Goal: Transaction & Acquisition: Purchase product/service

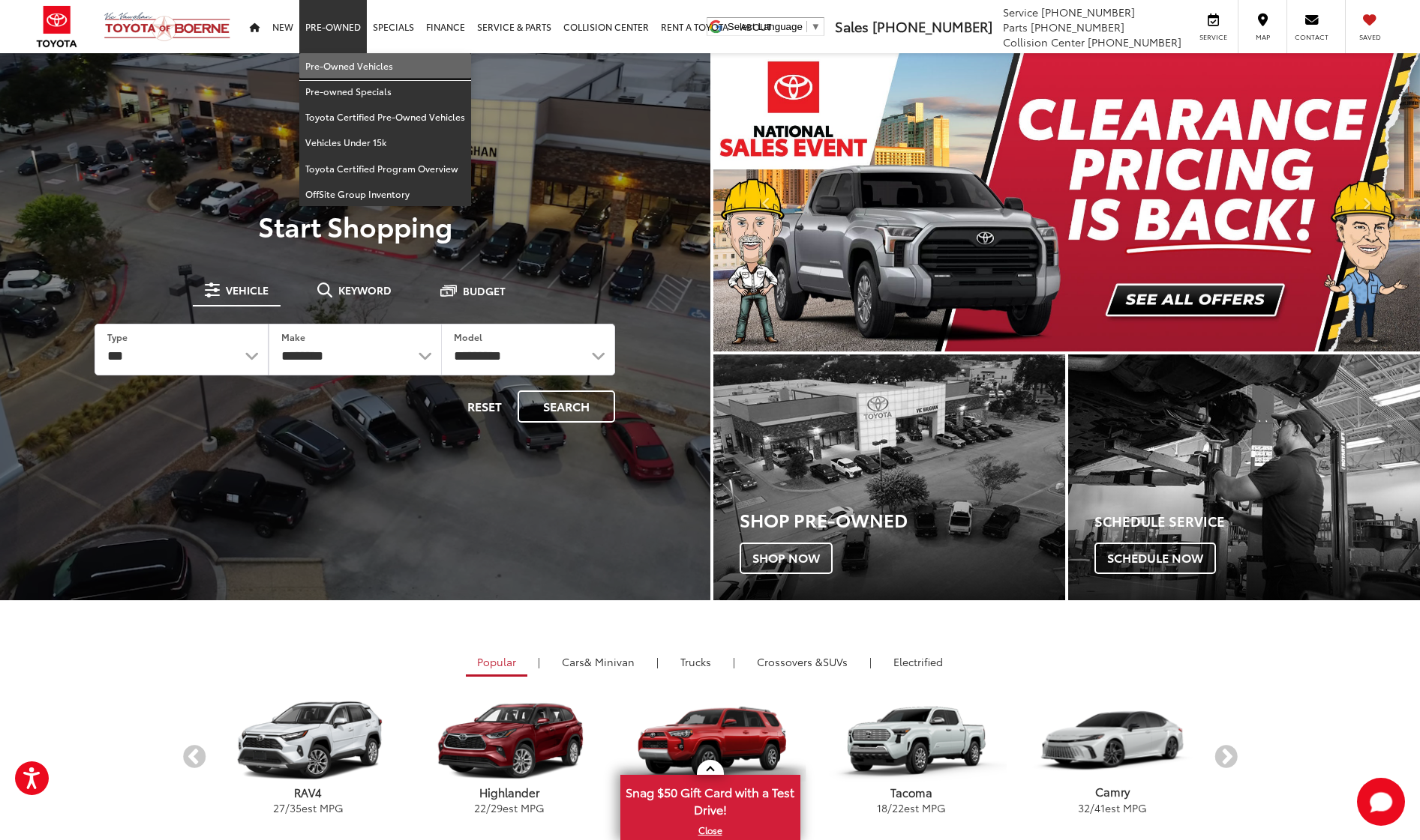
click at [333, 69] on link "Pre-Owned Vehicles" at bounding box center [385, 65] width 172 height 25
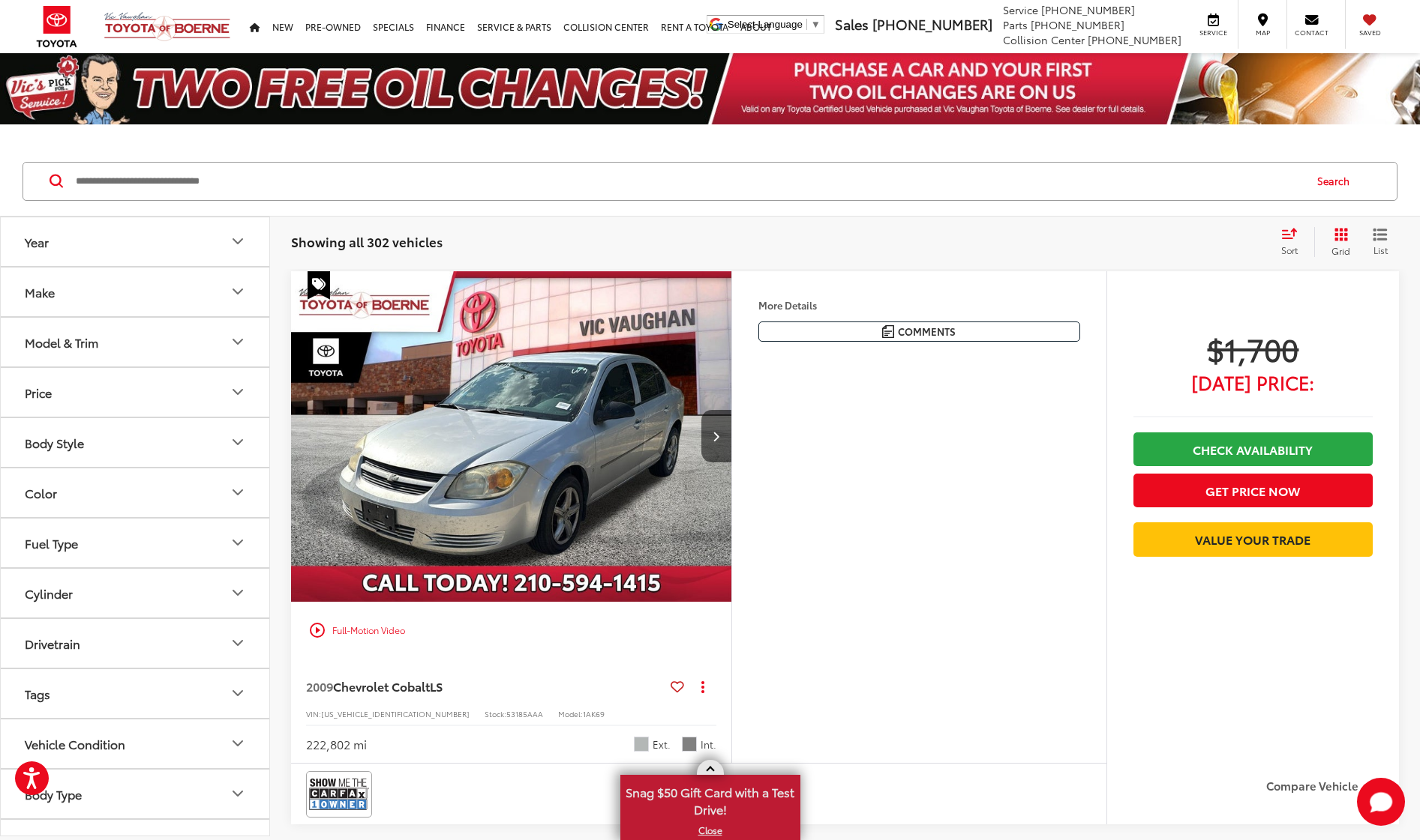
click at [710, 827] on link "X" at bounding box center [710, 830] width 177 height 17
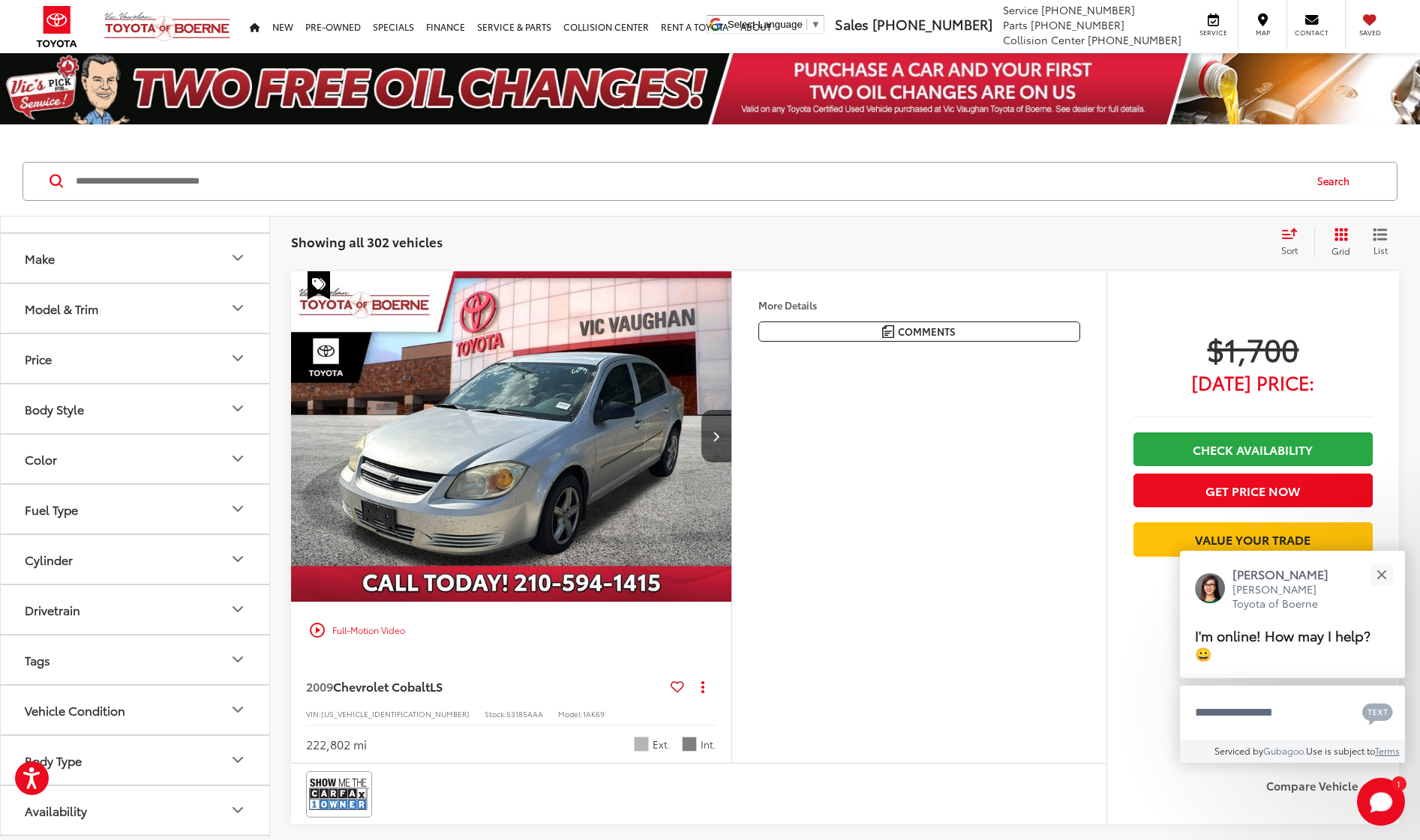
scroll to position [34, 0]
click at [139, 754] on button "Body Type" at bounding box center [136, 761] width 270 height 49
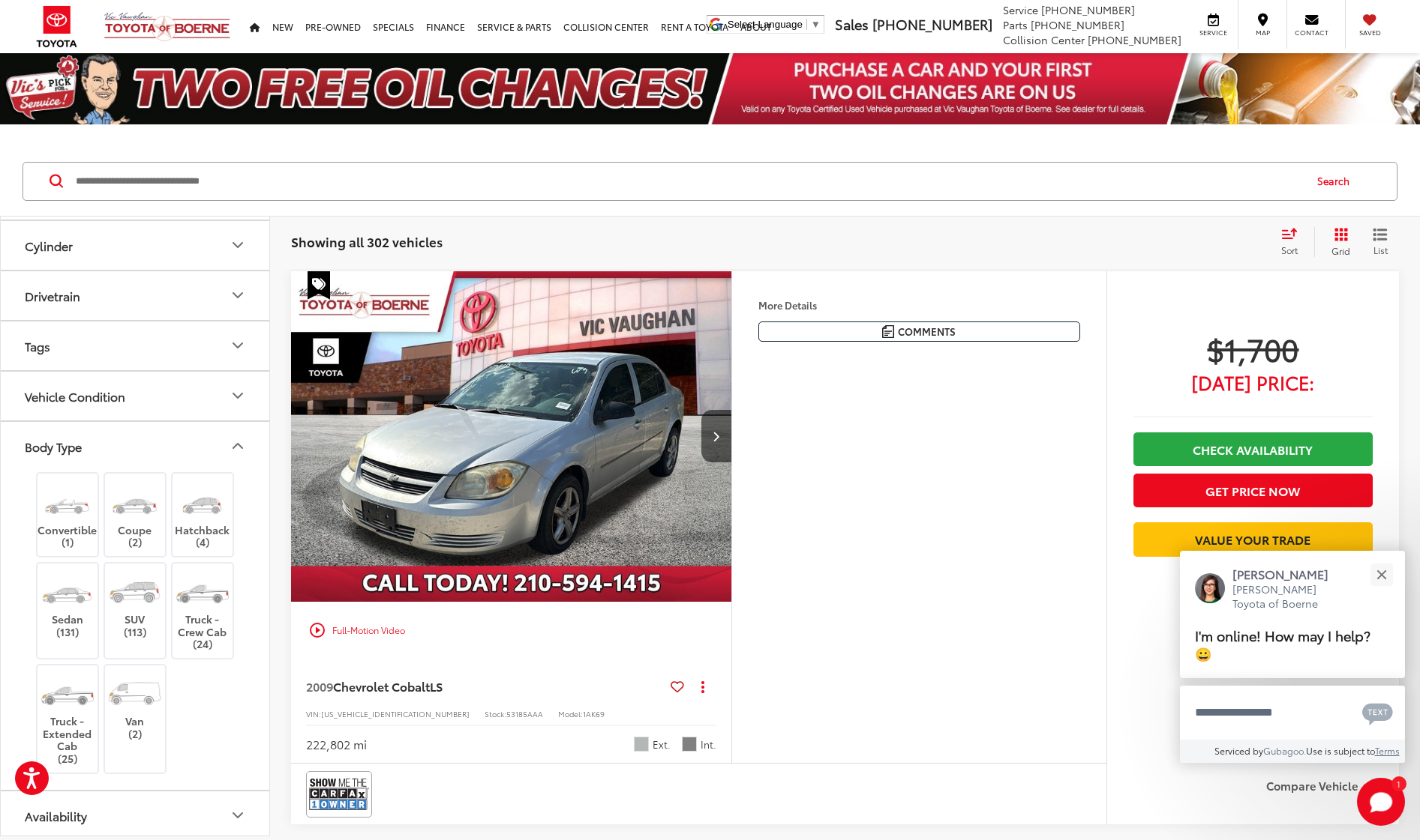
click at [108, 444] on button "Body Type" at bounding box center [136, 446] width 270 height 49
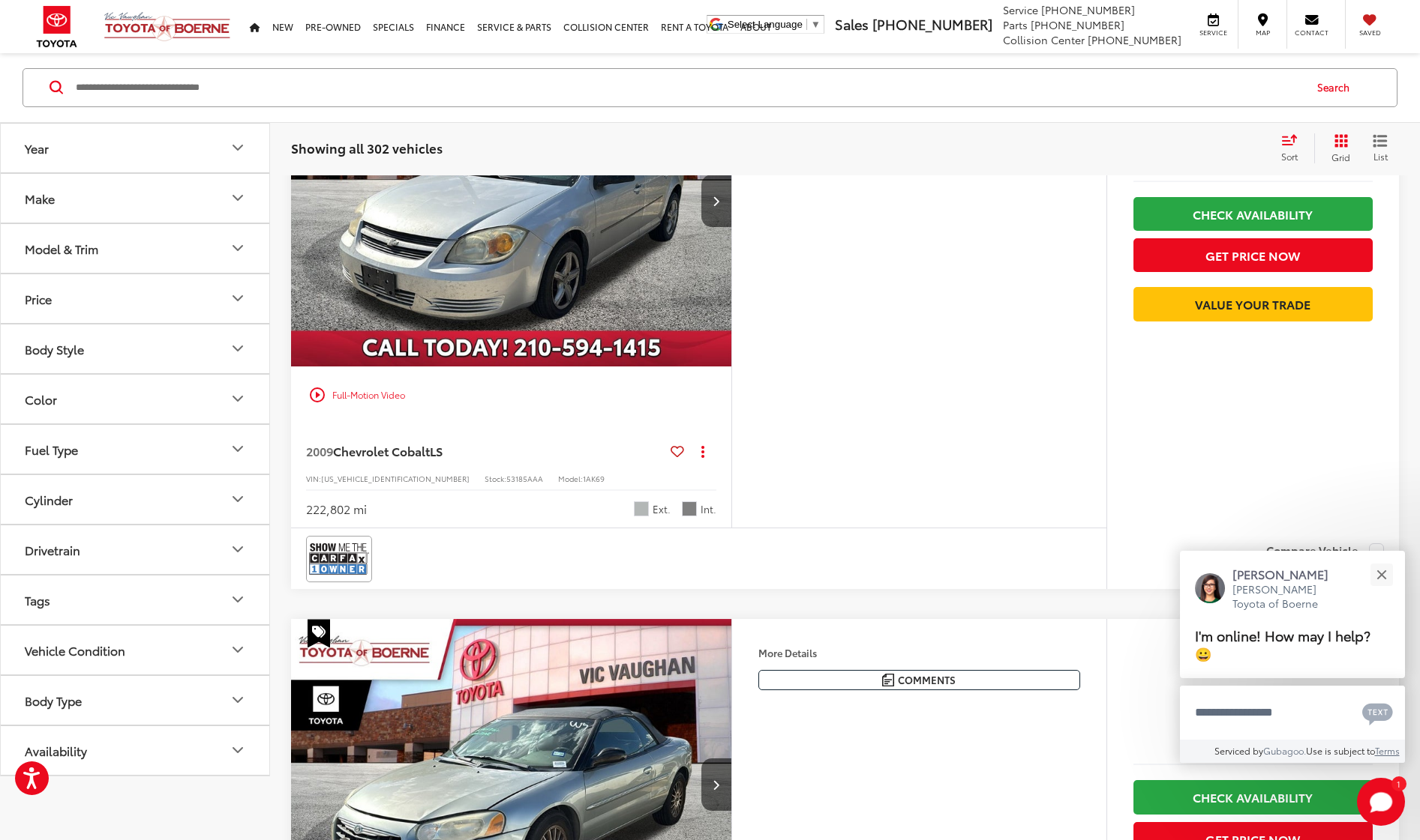
scroll to position [238, 0]
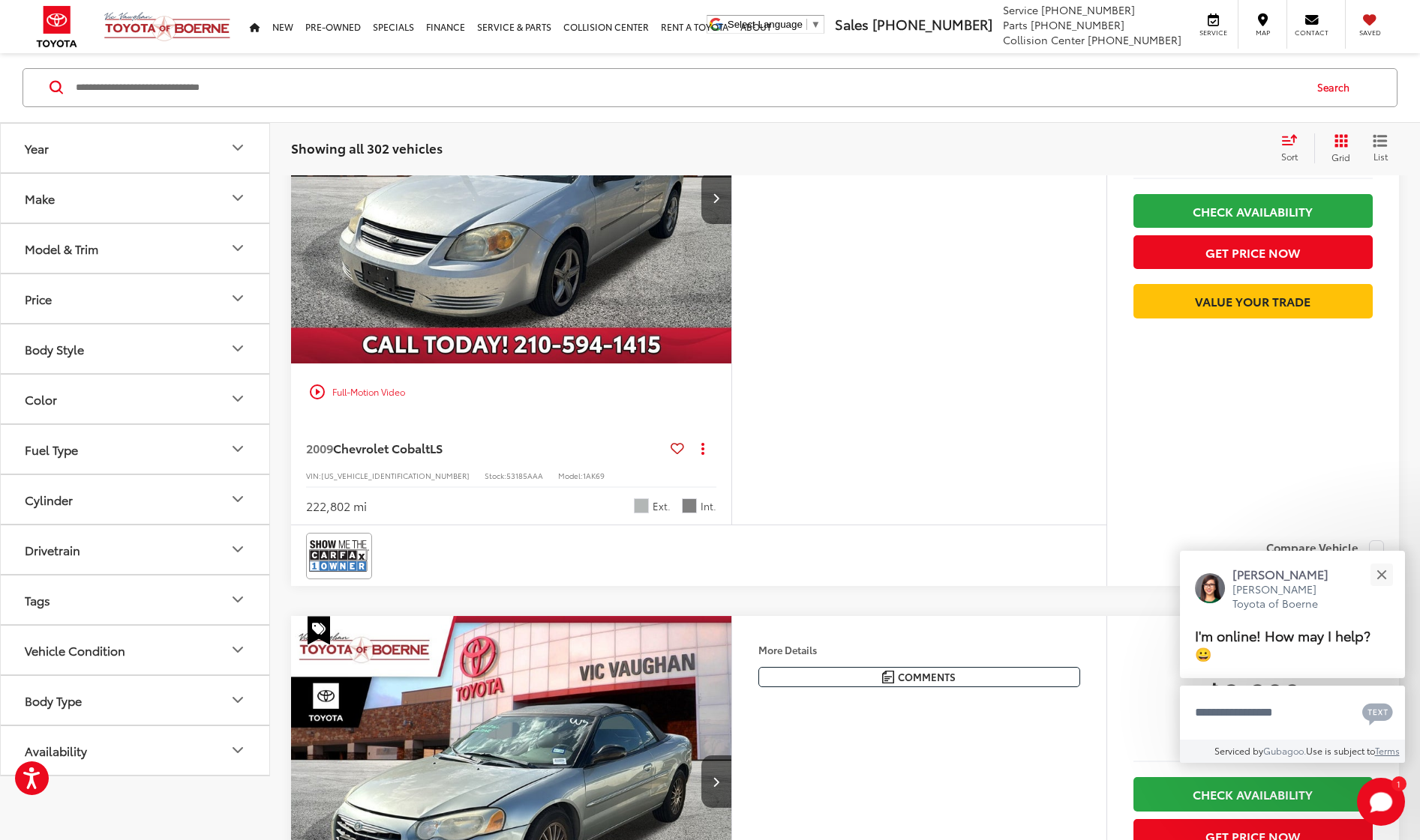
click at [120, 354] on button "Body Style" at bounding box center [136, 349] width 270 height 49
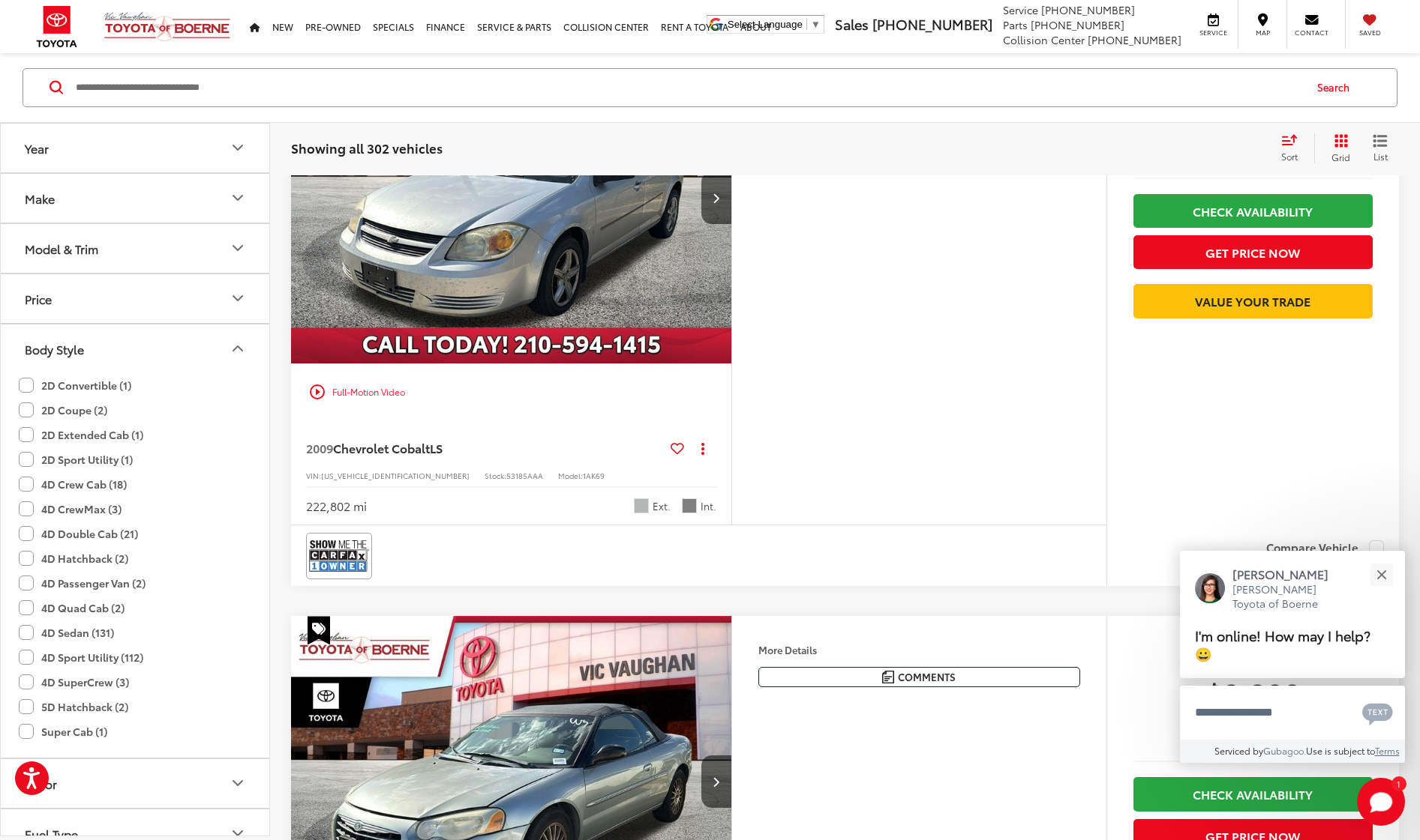
click at [119, 354] on button "Body Style" at bounding box center [136, 349] width 270 height 49
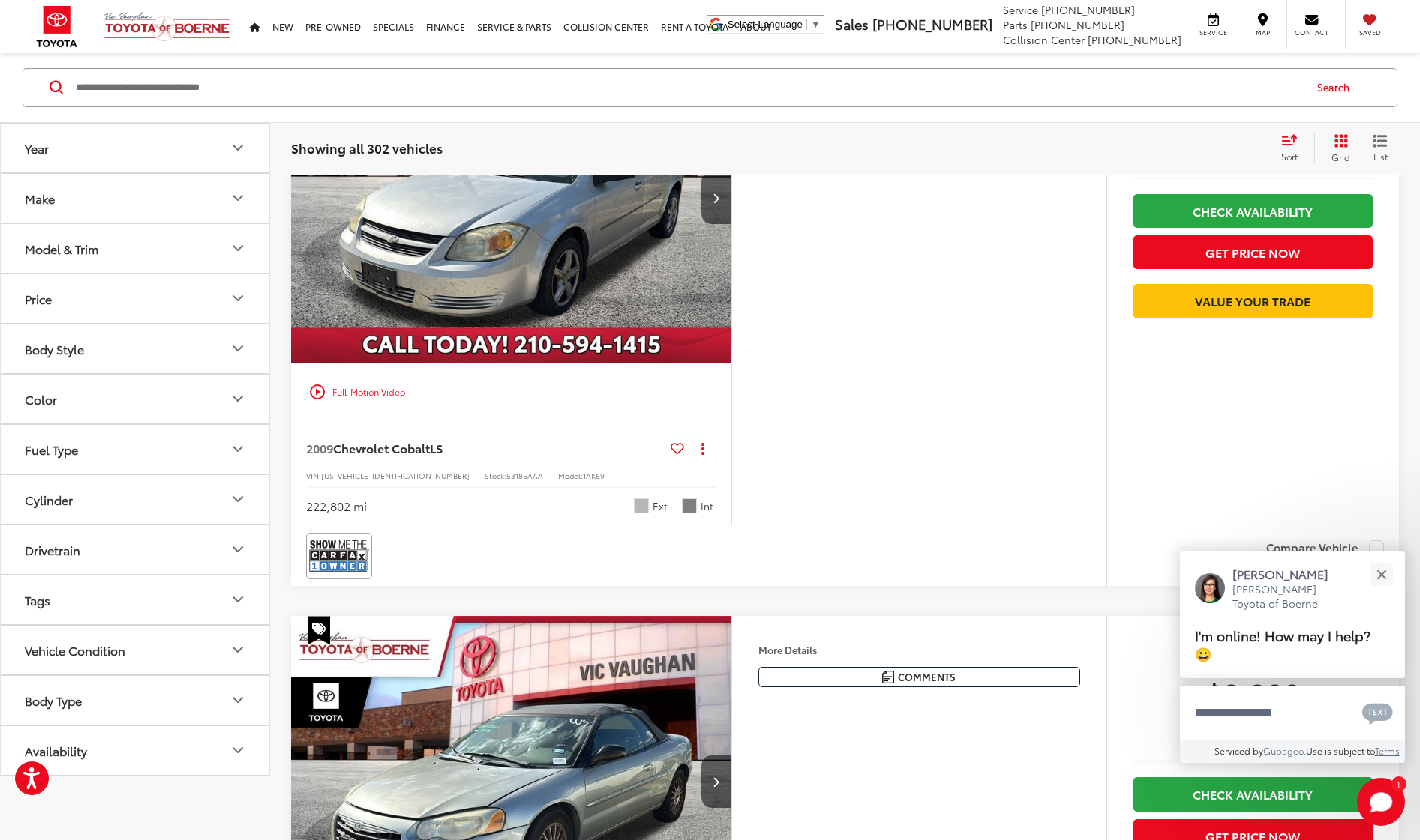
click at [102, 266] on button "Model & Trim" at bounding box center [136, 248] width 270 height 49
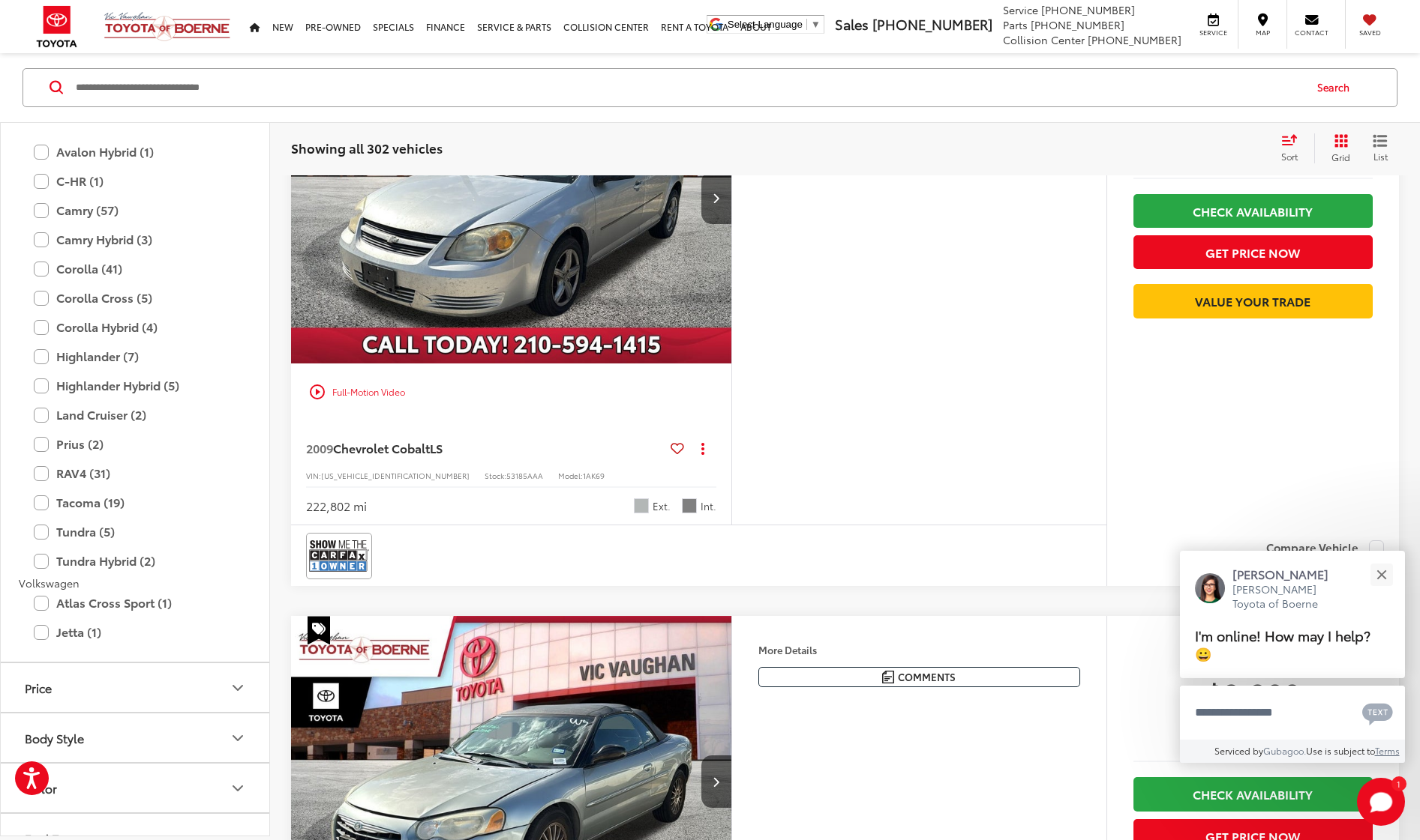
scroll to position [2331, 0]
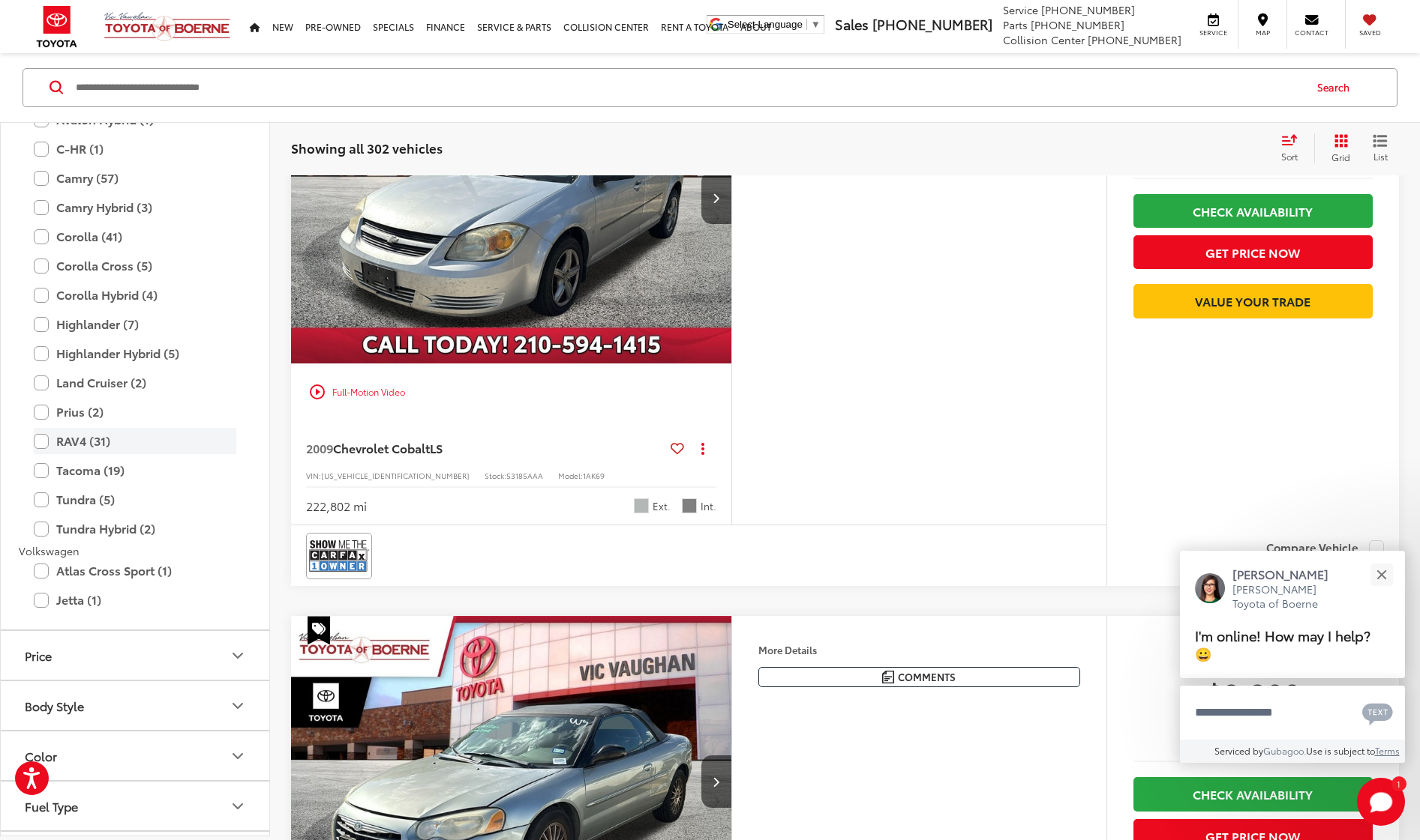
click at [38, 429] on label "RAV4 (31)" at bounding box center [135, 441] width 202 height 26
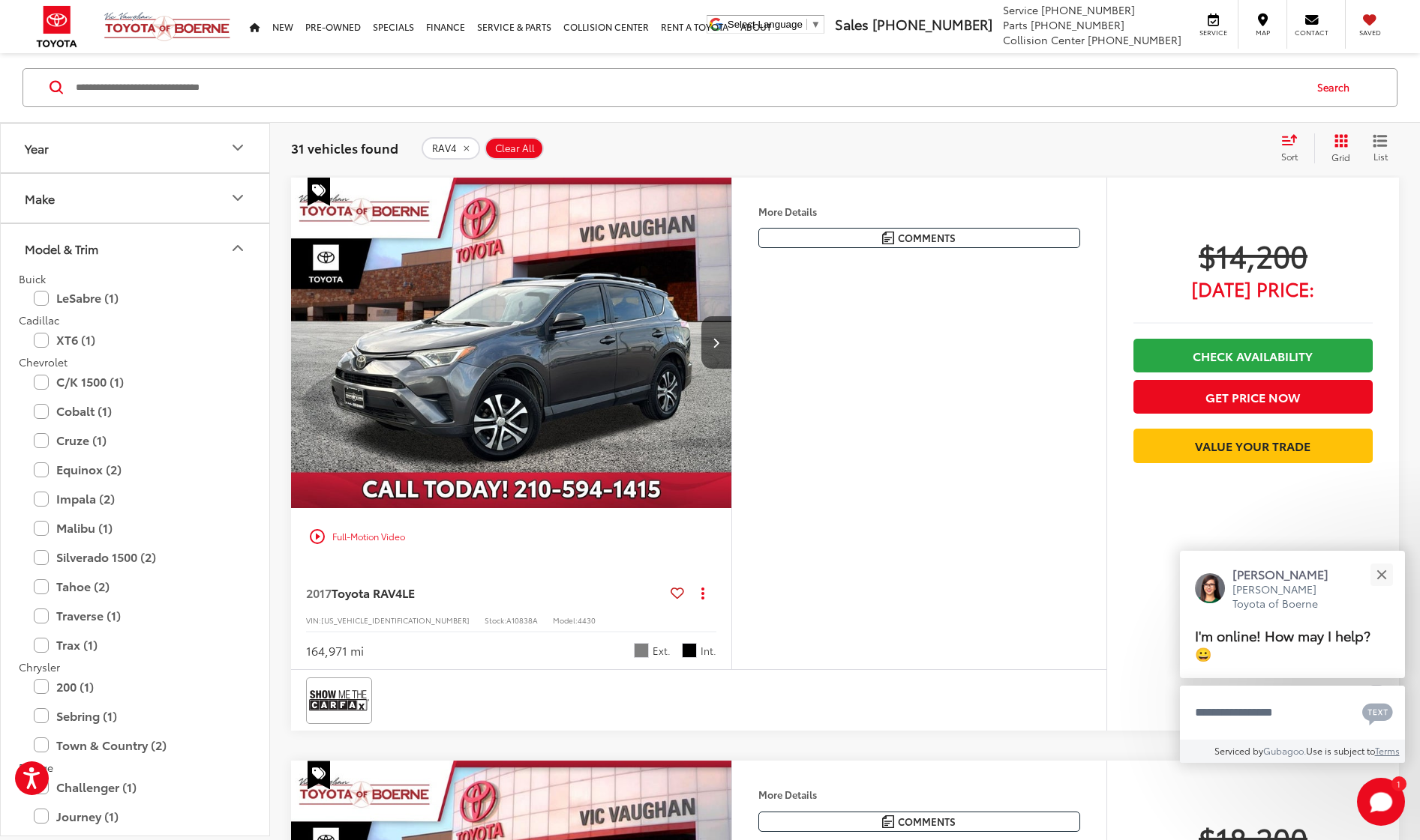
click at [231, 249] on icon "Model & Trim" at bounding box center [237, 249] width 18 height 18
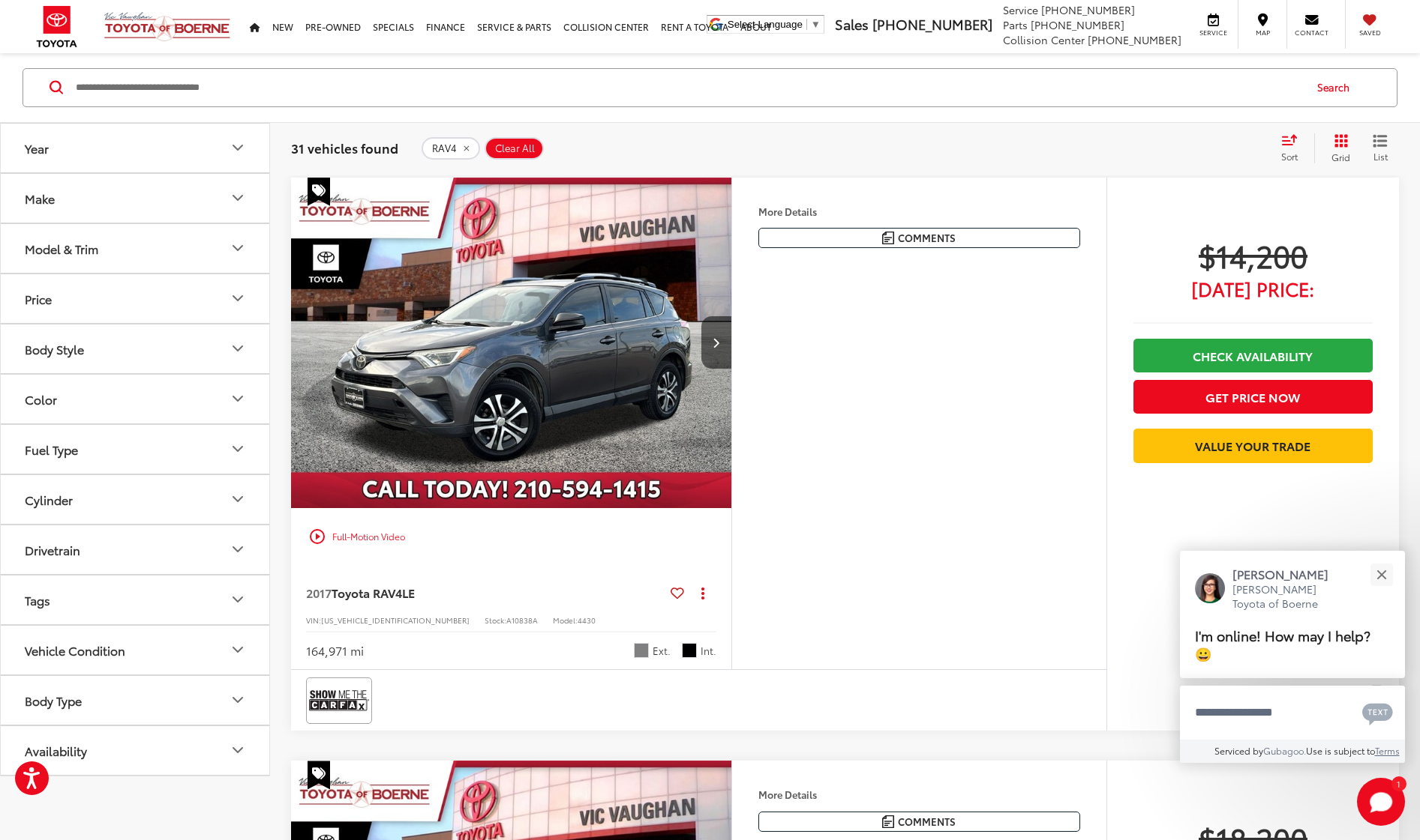
click at [1298, 145] on div "Sort" at bounding box center [1293, 148] width 40 height 30
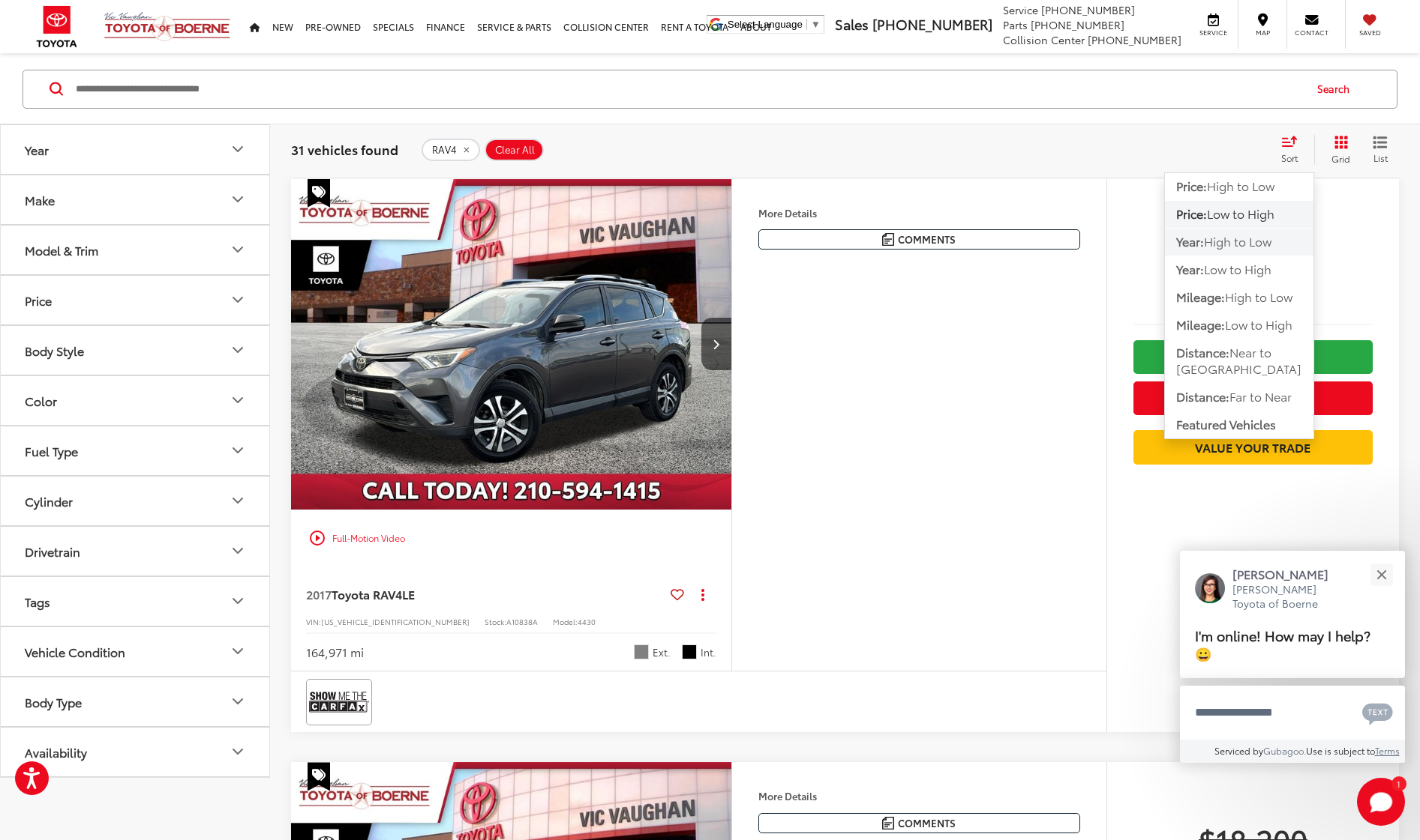
scroll to position [92, 0]
click at [1256, 327] on span "Low to High" at bounding box center [1258, 324] width 67 height 18
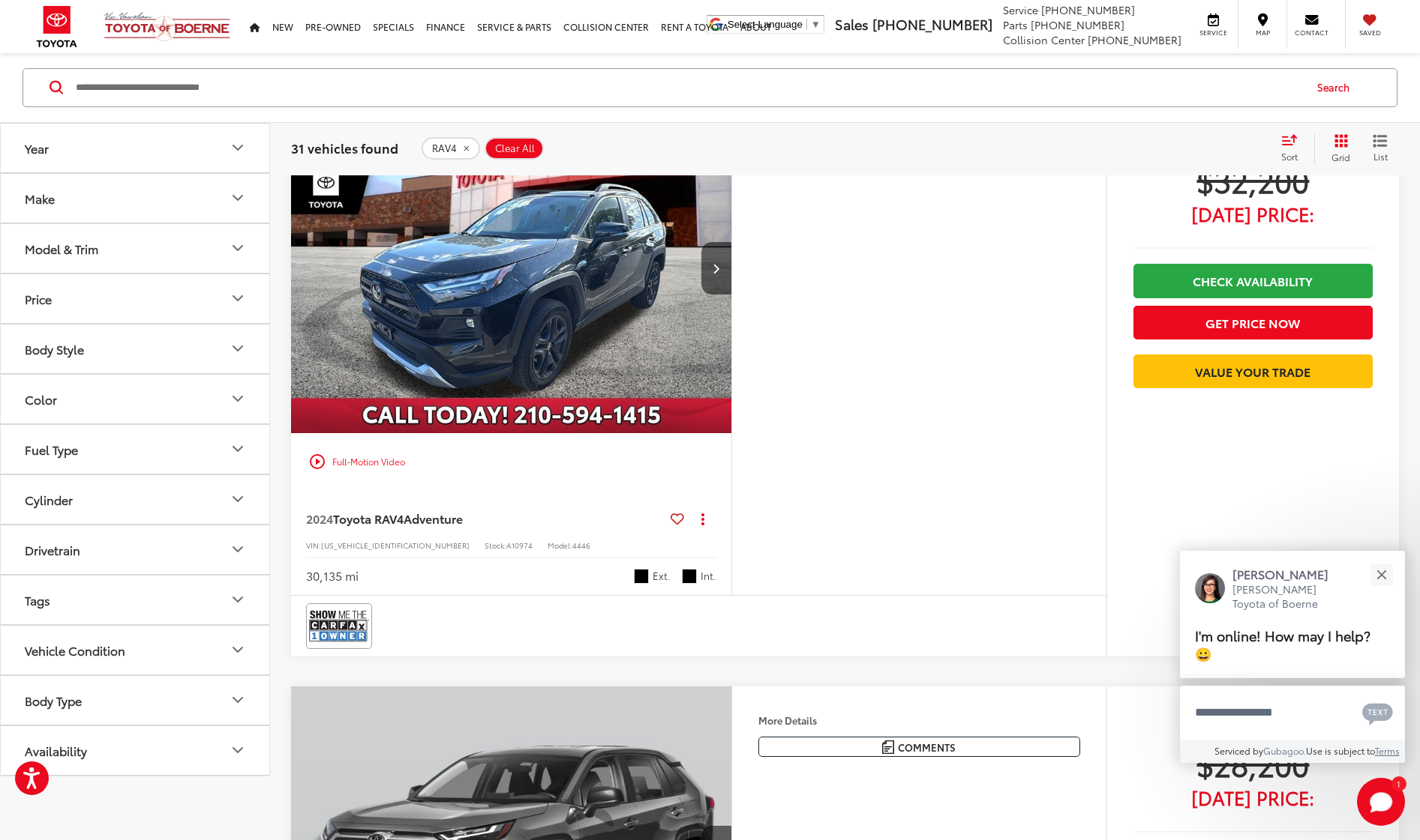
scroll to position [1343, 0]
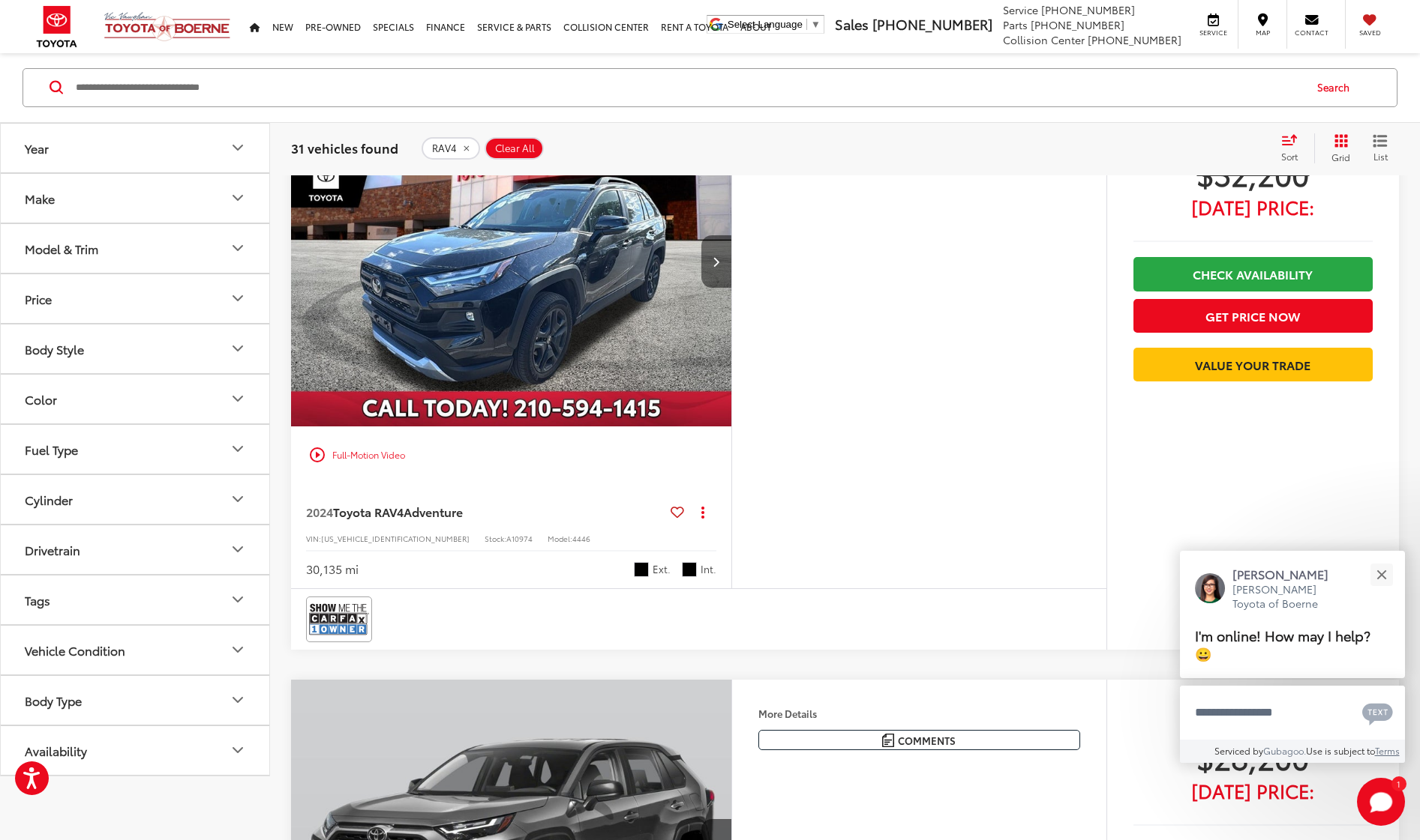
click at [719, 263] on icon "Next image" at bounding box center [715, 261] width 7 height 11
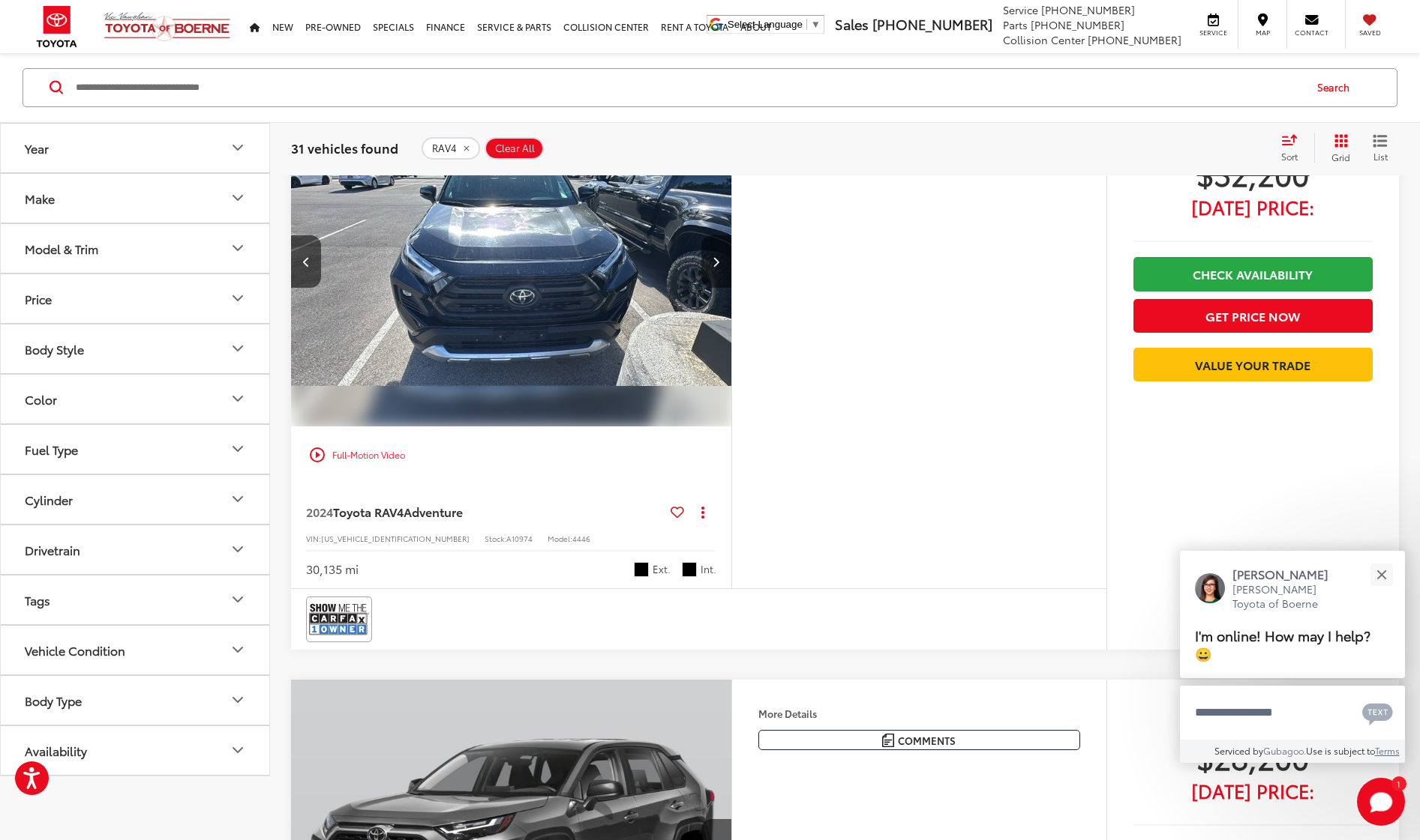
click at [719, 263] on icon "Next image" at bounding box center [715, 261] width 7 height 11
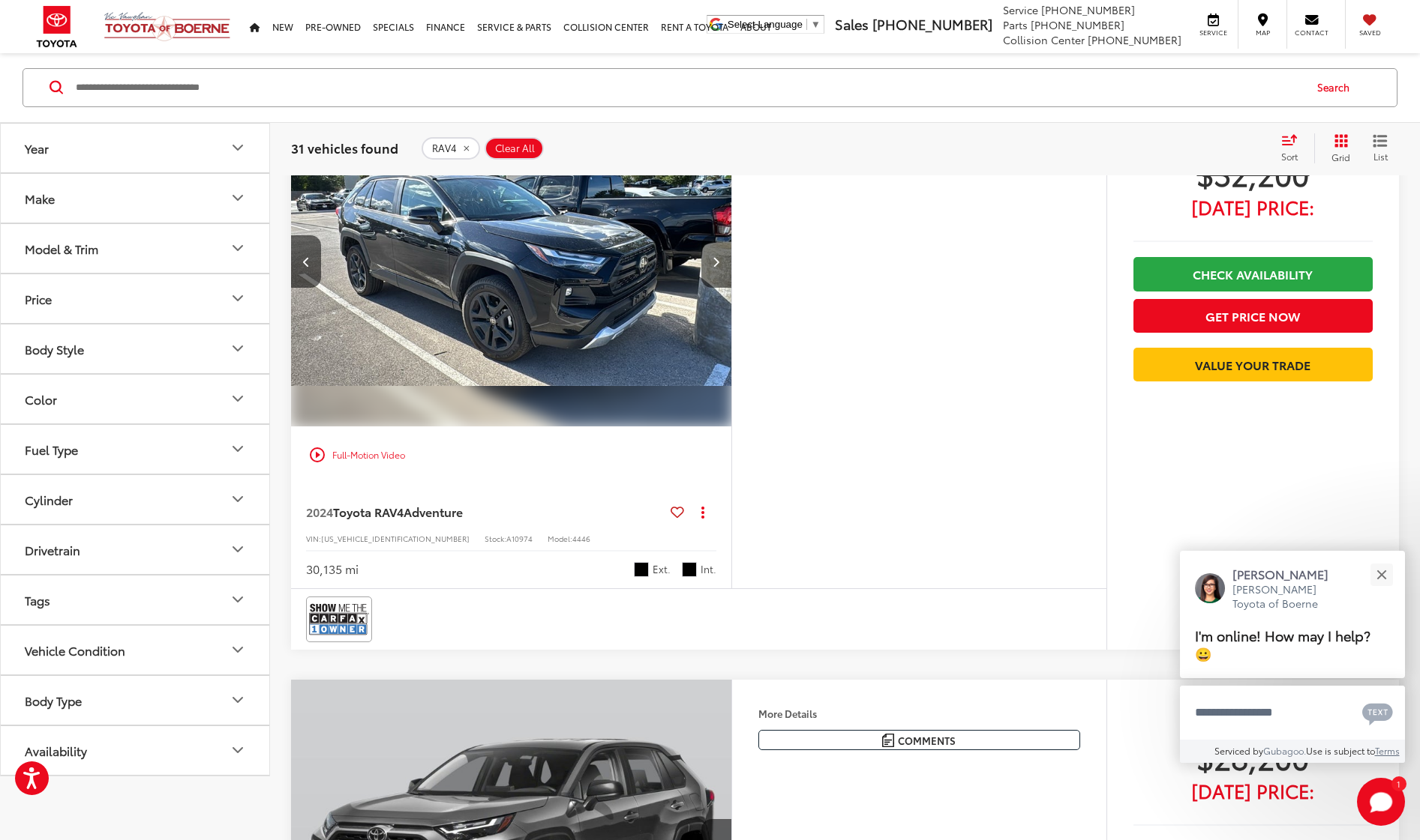
click at [719, 263] on icon "Next image" at bounding box center [715, 261] width 7 height 11
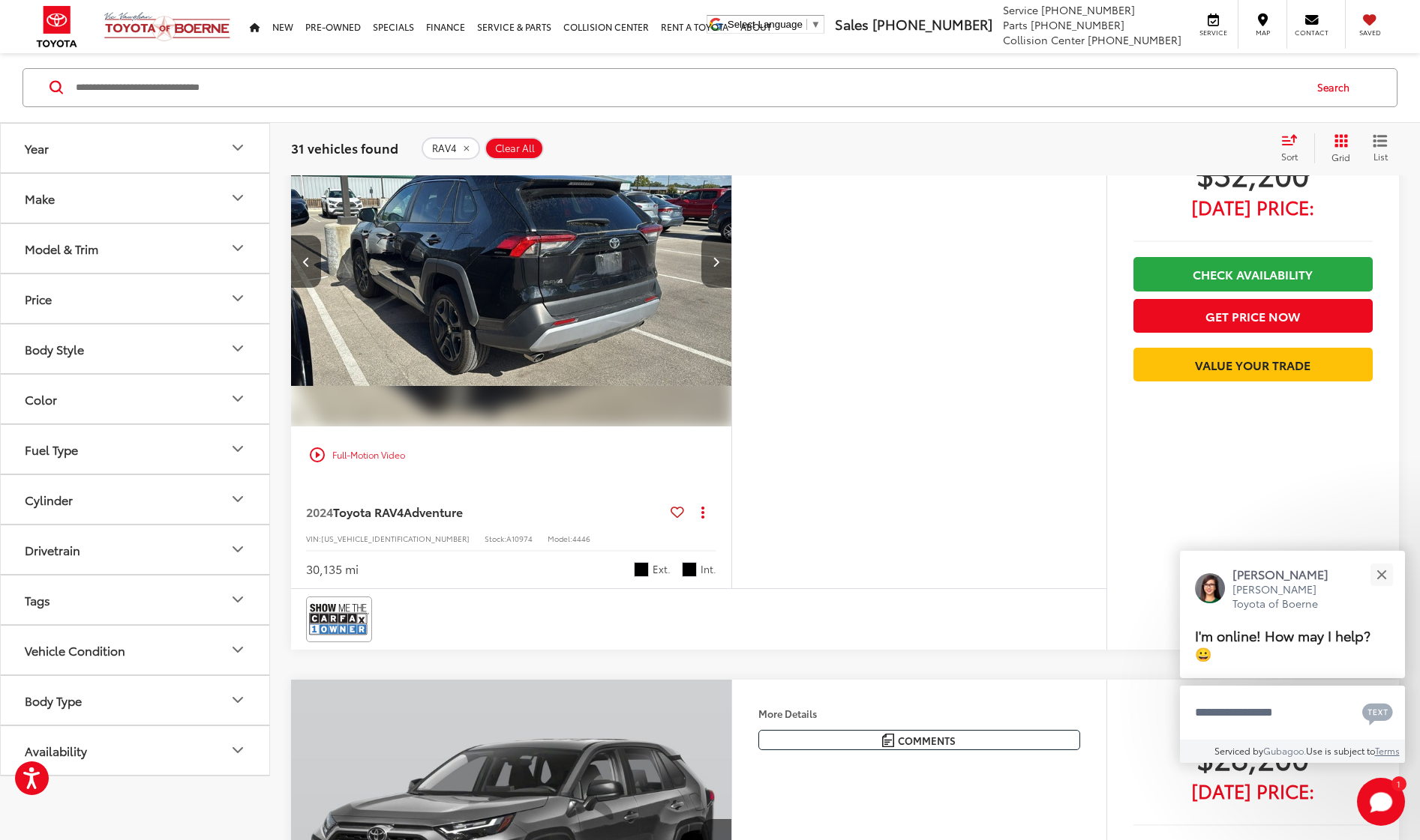
click at [719, 263] on icon "Next image" at bounding box center [715, 261] width 7 height 11
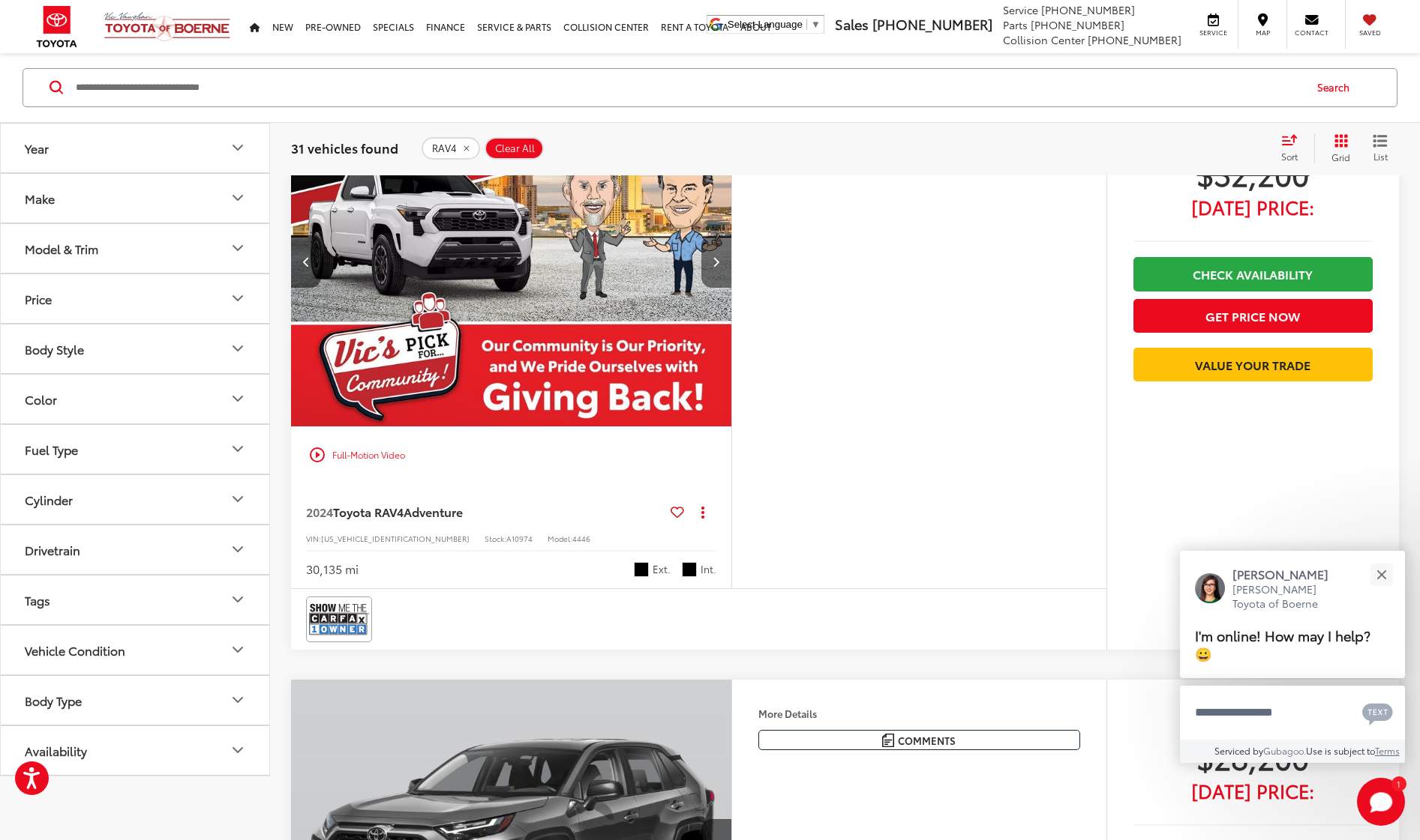
click at [719, 263] on icon "Next image" at bounding box center [715, 261] width 7 height 11
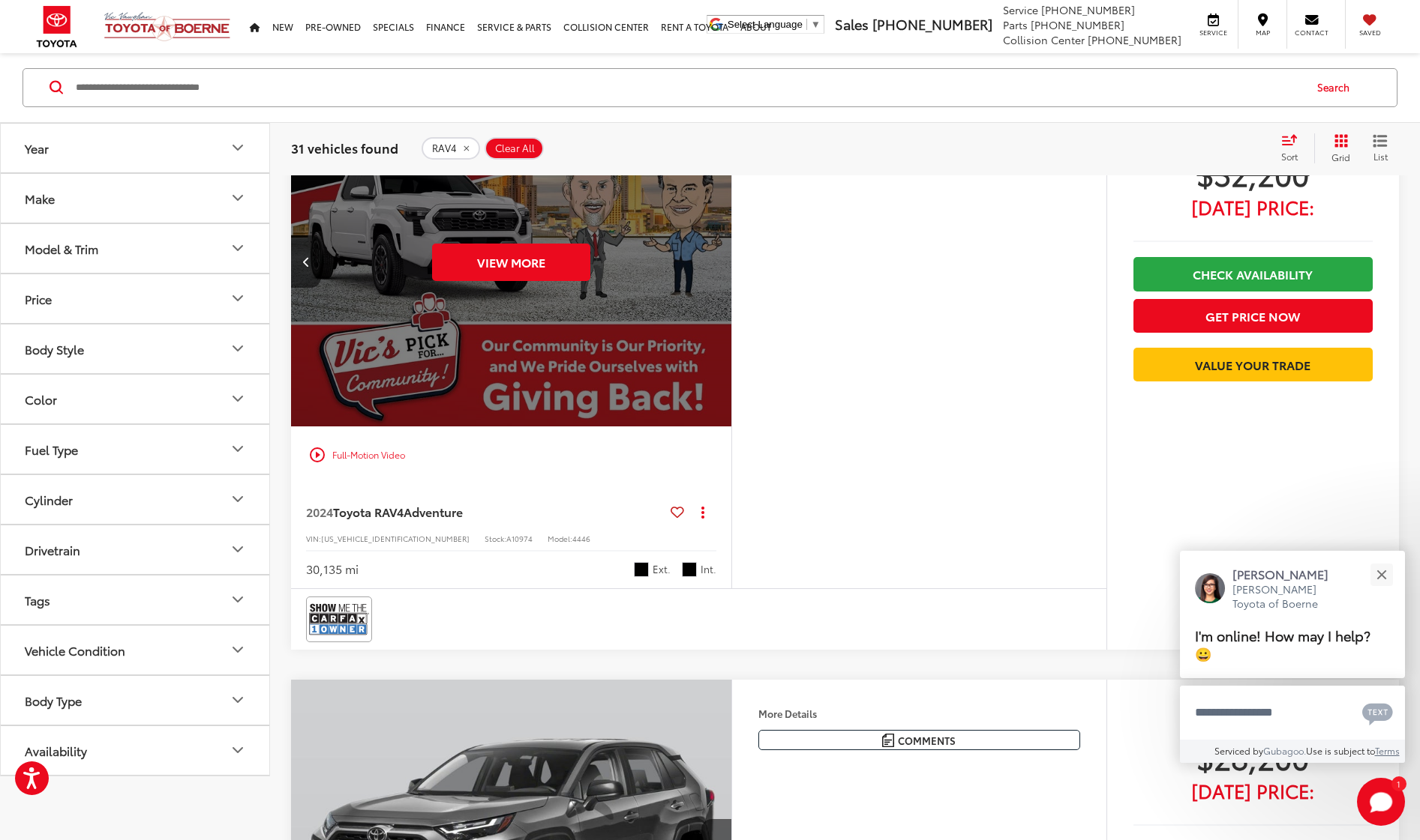
click at [719, 263] on div "View More" at bounding box center [511, 261] width 443 height 331
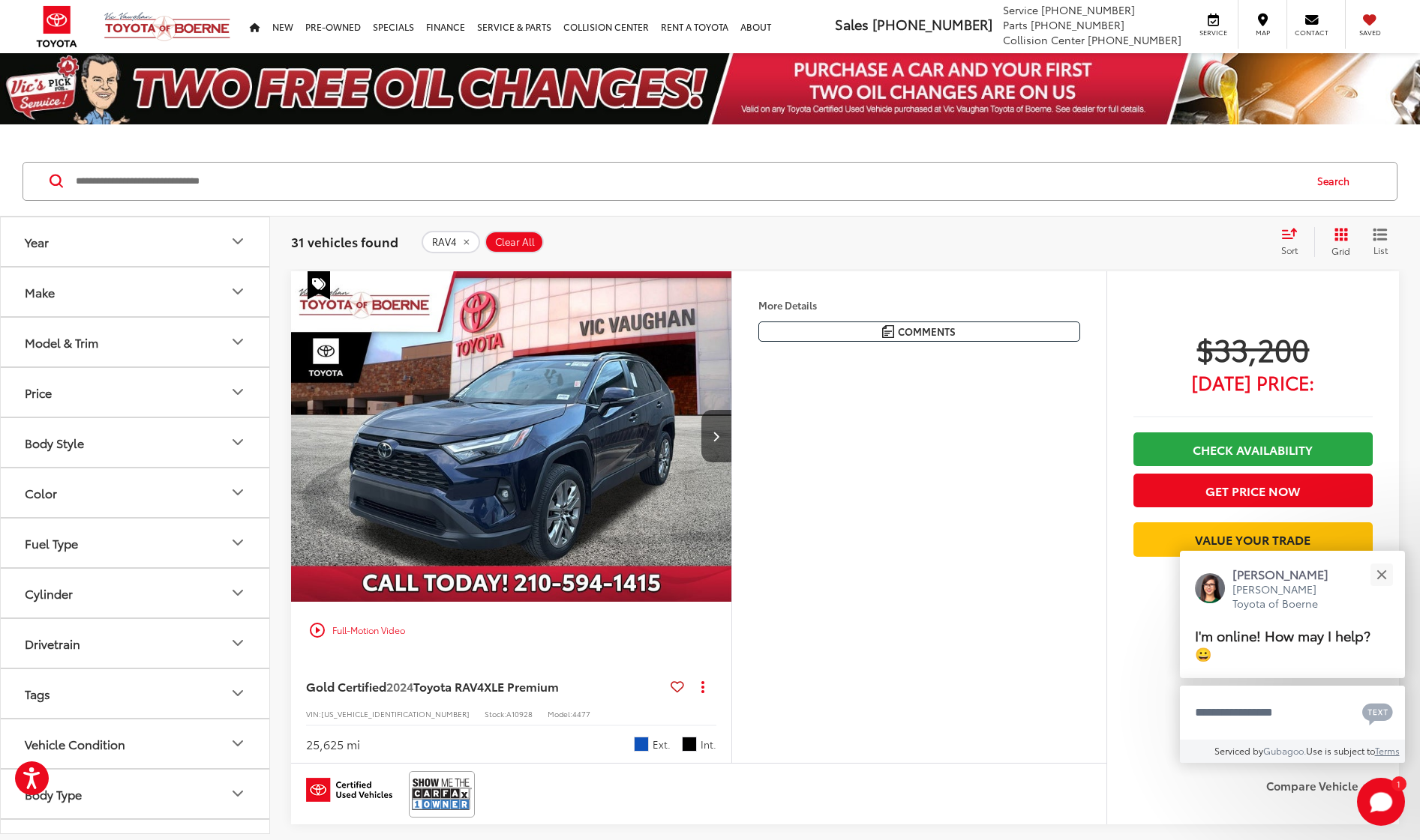
scroll to position [0, 0]
click at [1269, 354] on span "$33,200" at bounding box center [1253, 349] width 239 height 37
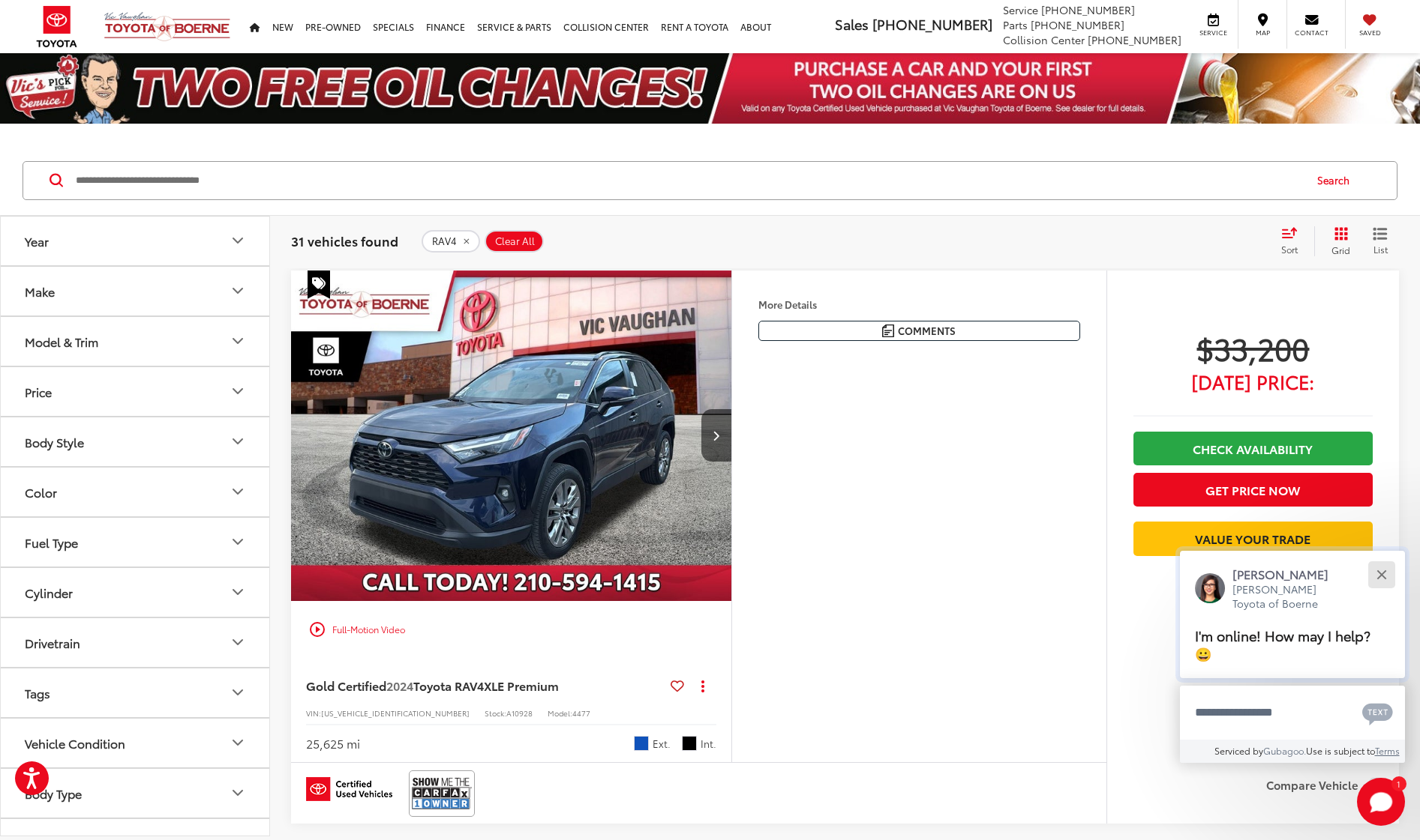
click at [1385, 578] on div "Close" at bounding box center [1381, 574] width 10 height 10
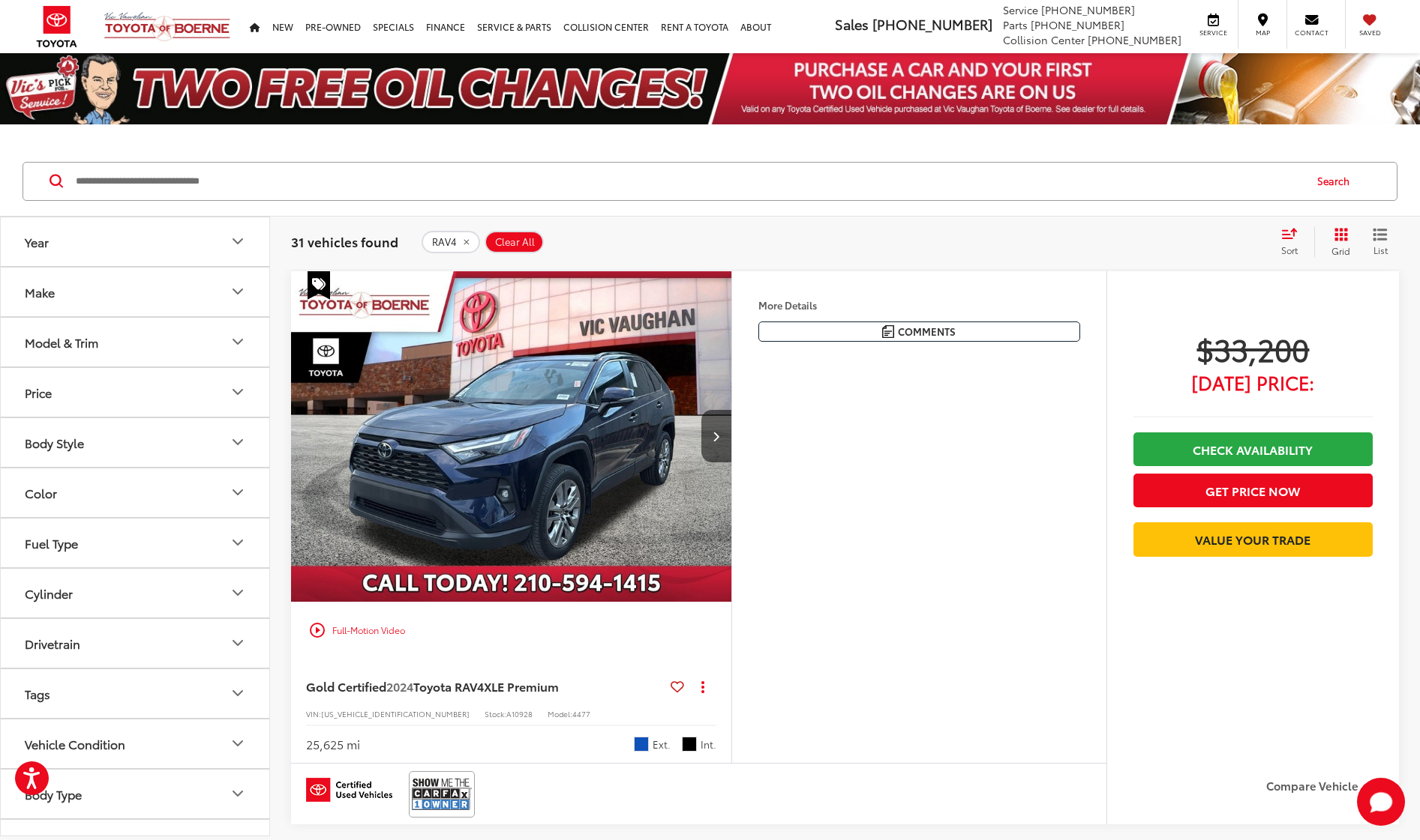
scroll to position [0, 0]
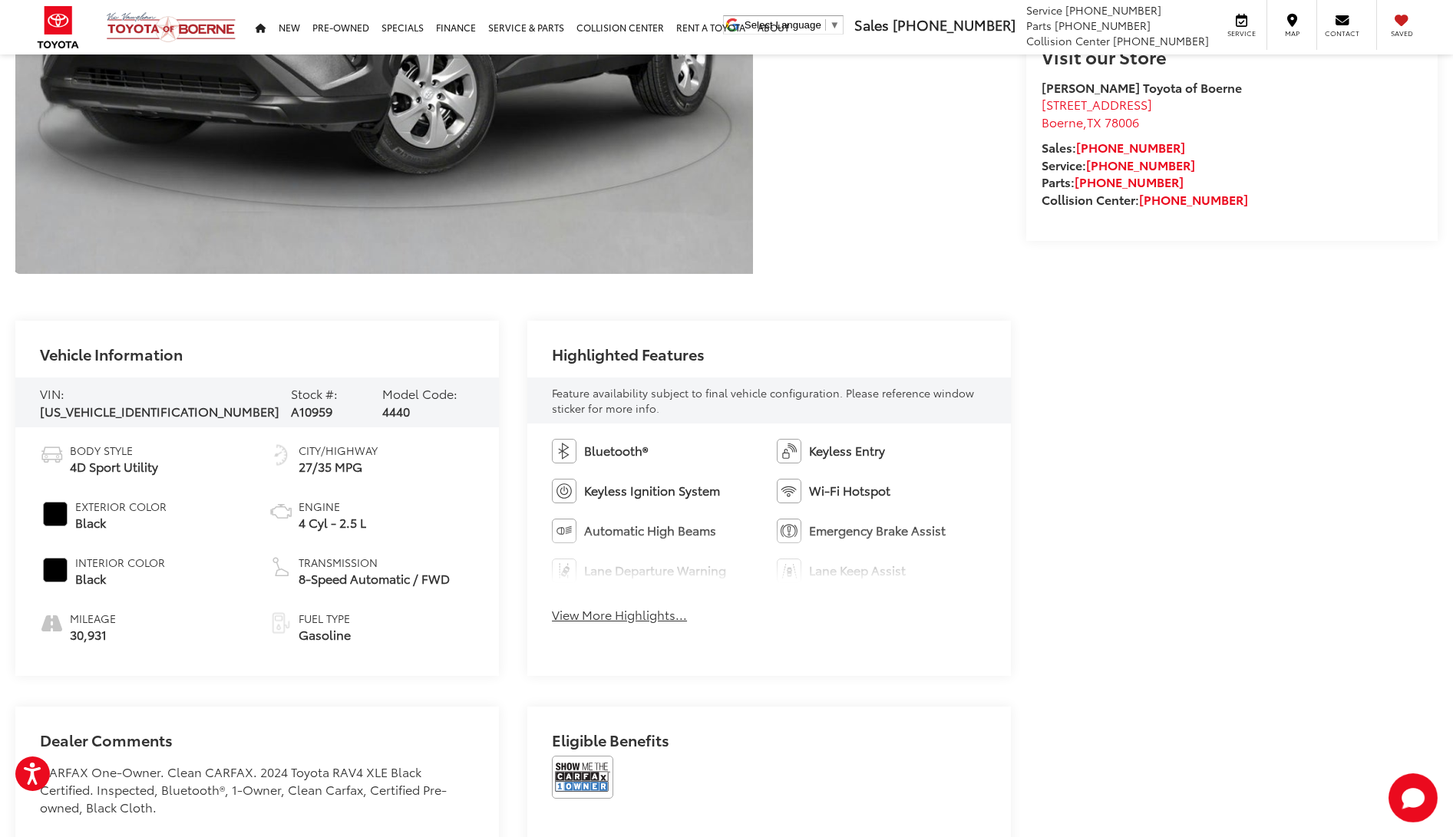
scroll to position [455, 0]
